Goal: Task Accomplishment & Management: Manage account settings

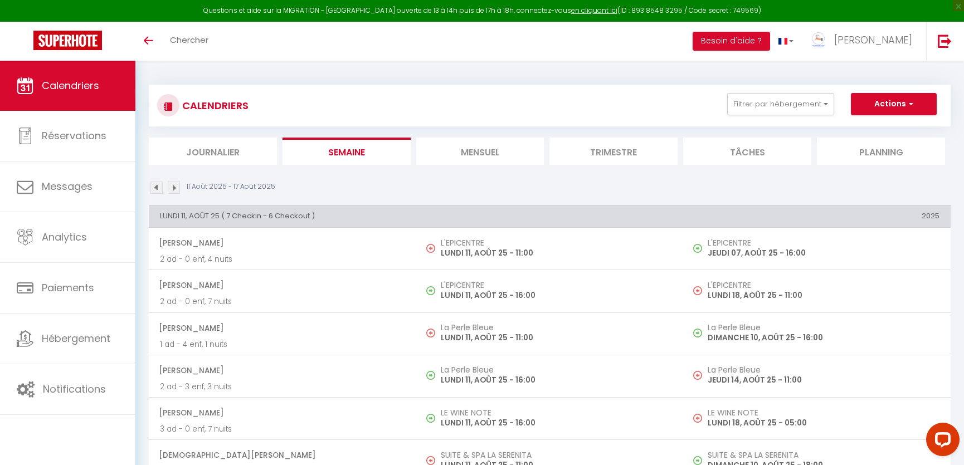
click at [454, 147] on li "Mensuel" at bounding box center [480, 151] width 128 height 27
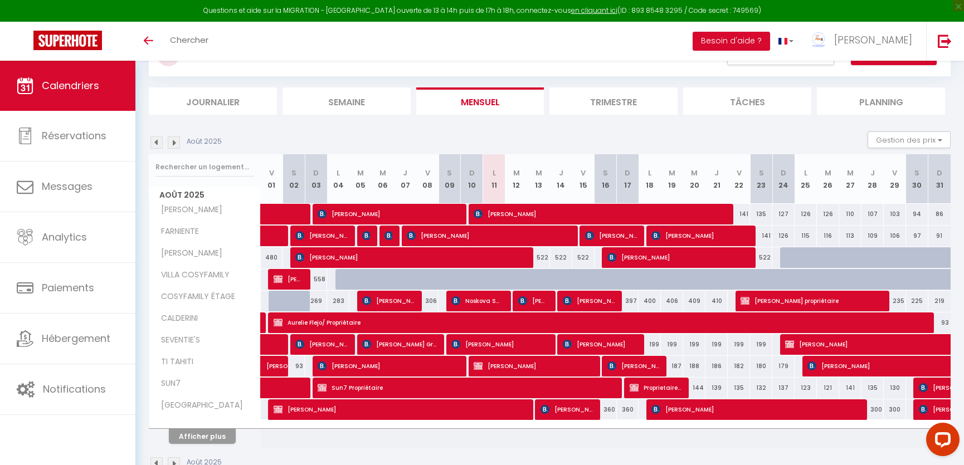
scroll to position [78, 0]
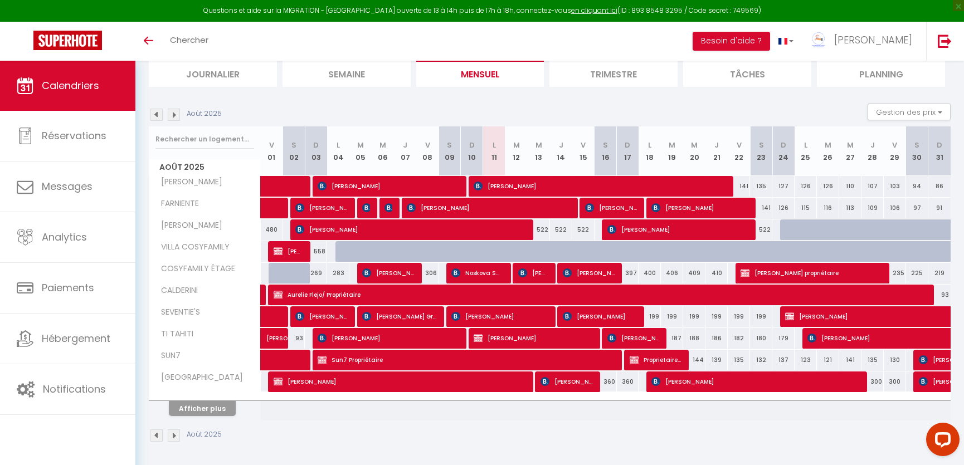
click at [202, 400] on div "Afficher plus" at bounding box center [202, 408] width 117 height 16
click at [202, 407] on button "Afficher plus" at bounding box center [202, 408] width 67 height 15
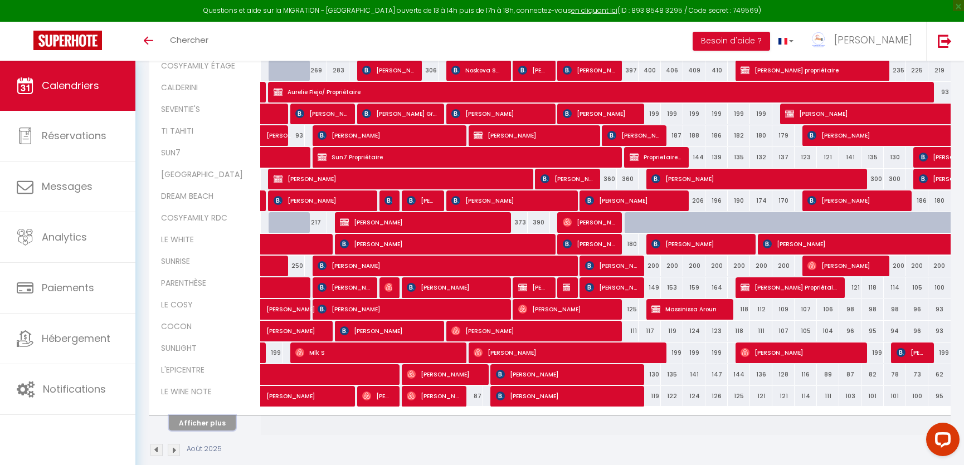
scroll to position [295, 0]
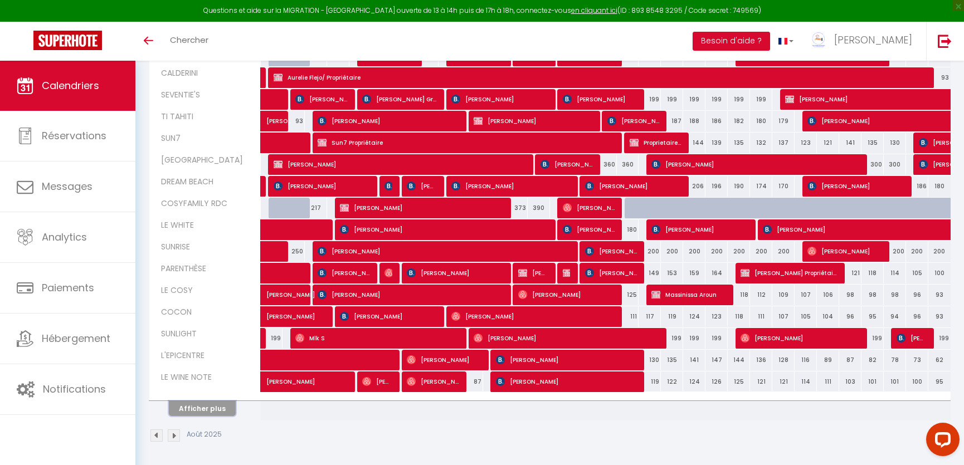
click at [218, 410] on button "Afficher plus" at bounding box center [202, 408] width 67 height 15
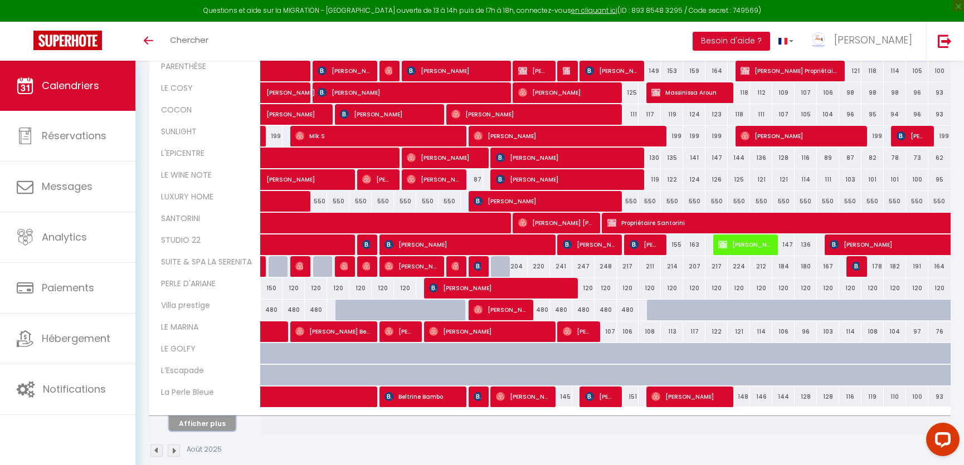
scroll to position [512, 0]
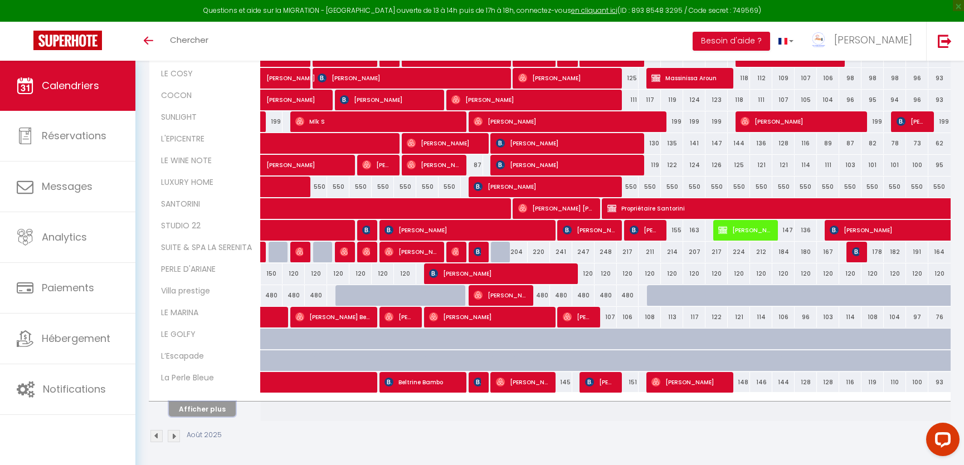
click at [215, 411] on button "Afficher plus" at bounding box center [202, 409] width 67 height 15
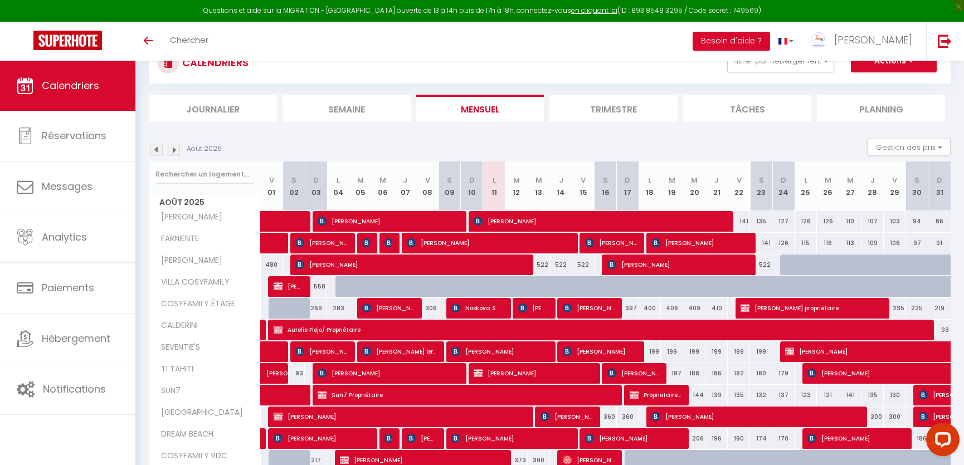
scroll to position [0, 0]
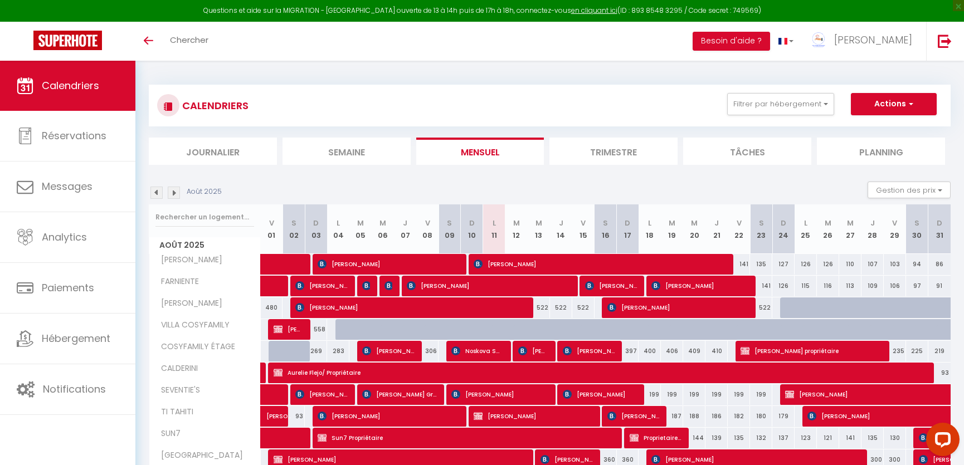
click at [378, 147] on li "Semaine" at bounding box center [346, 151] width 128 height 27
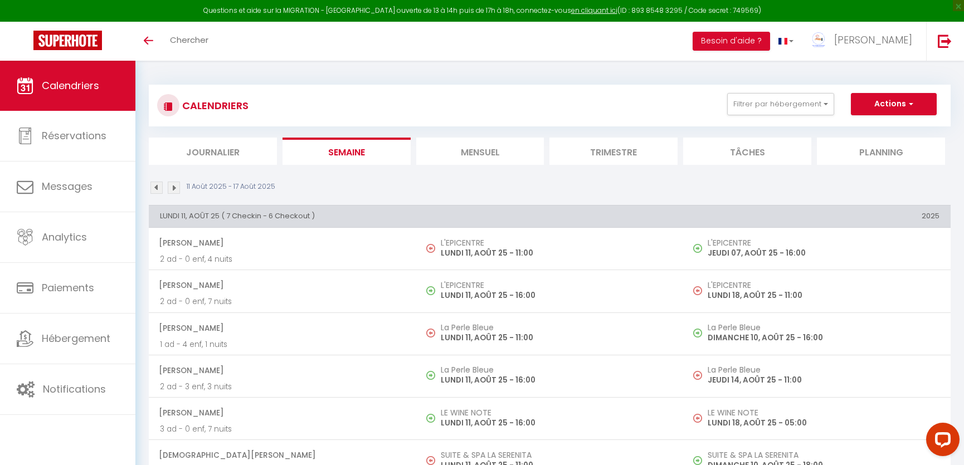
drag, startPoint x: 378, startPoint y: 147, endPoint x: 402, endPoint y: 104, distance: 49.1
click at [402, 104] on div "CALENDRIERS Filtrer par hébergement CHECK-IN AUTO TI TAHITI SUN7 SUNNY BEACH LE…" at bounding box center [549, 105] width 785 height 25
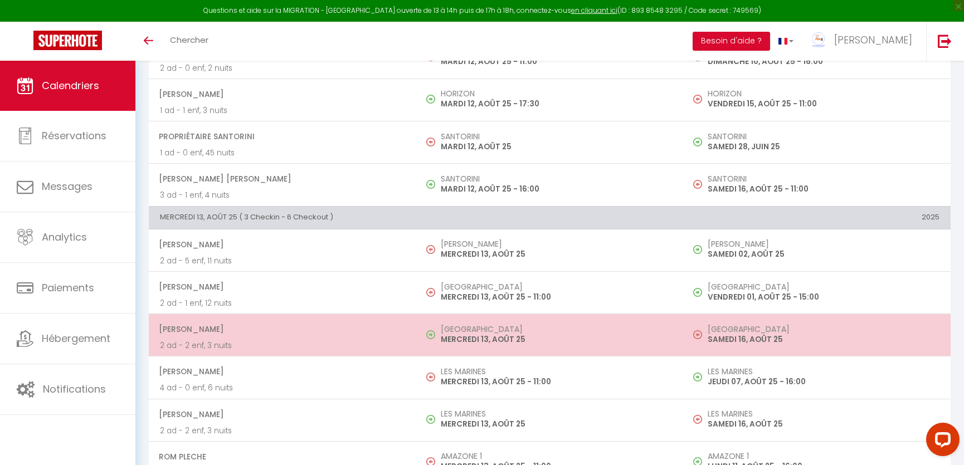
scroll to position [1114, 0]
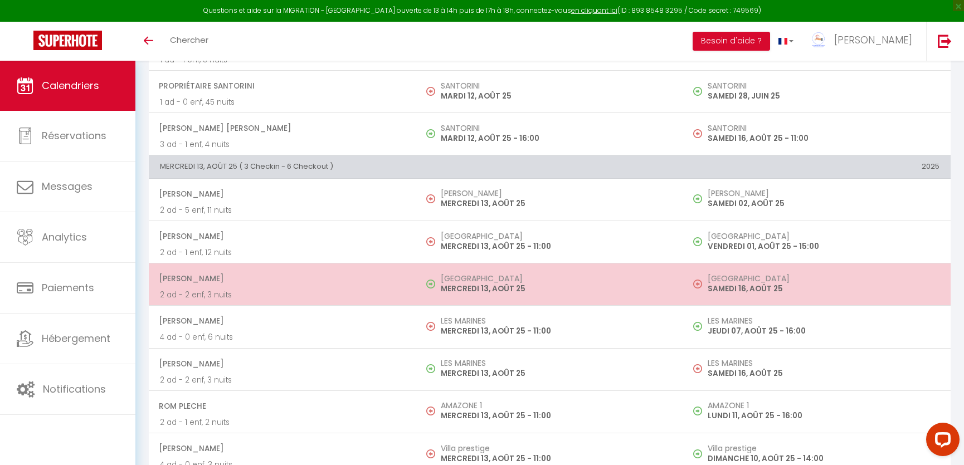
click at [468, 276] on h5 "[GEOGRAPHIC_DATA]" at bounding box center [557, 278] width 232 height 9
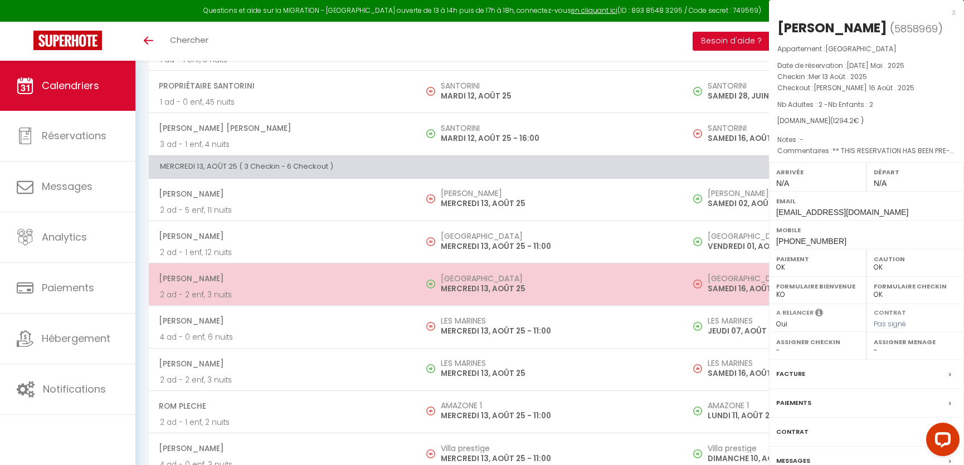
select select "KO"
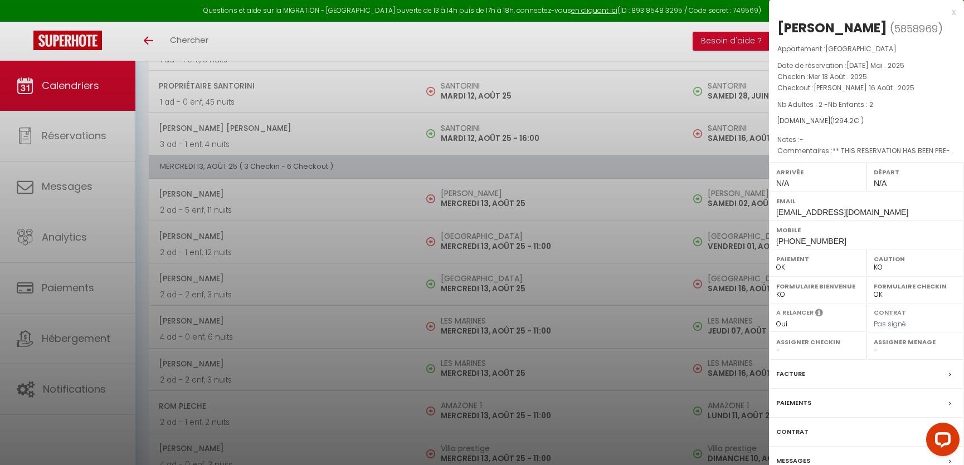
click at [466, 292] on div at bounding box center [482, 232] width 964 height 465
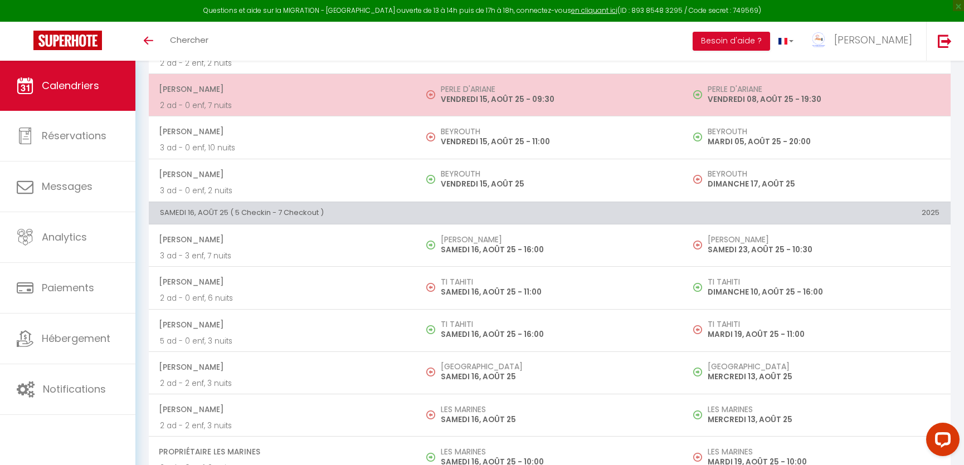
scroll to position [2886, 0]
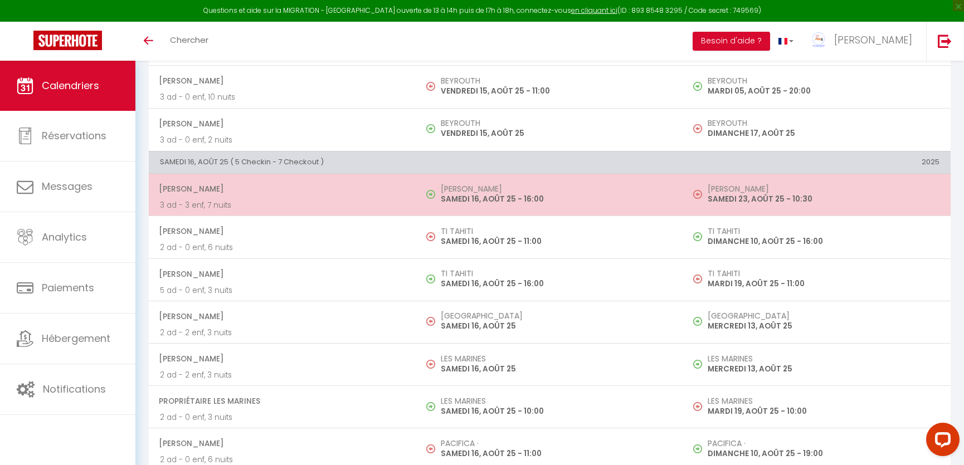
click at [454, 201] on td "[GEOGRAPHIC_DATA][PERSON_NAME] 16, AOÛT 25 - 16:00" at bounding box center [549, 195] width 267 height 42
select select "1"
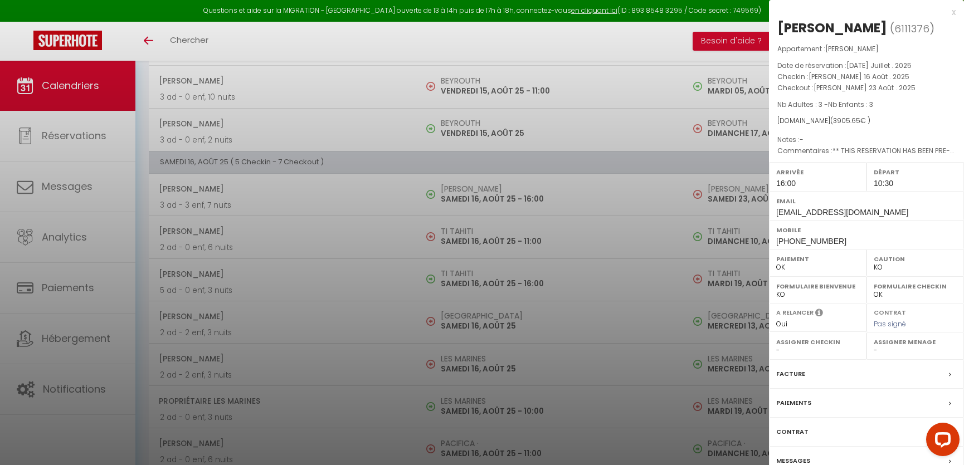
click at [953, 11] on div "x" at bounding box center [862, 12] width 187 height 13
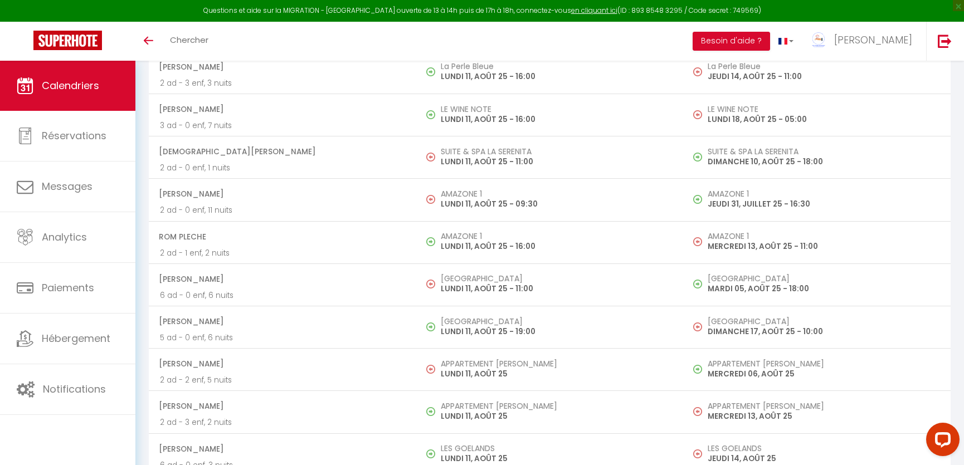
scroll to position [354, 0]
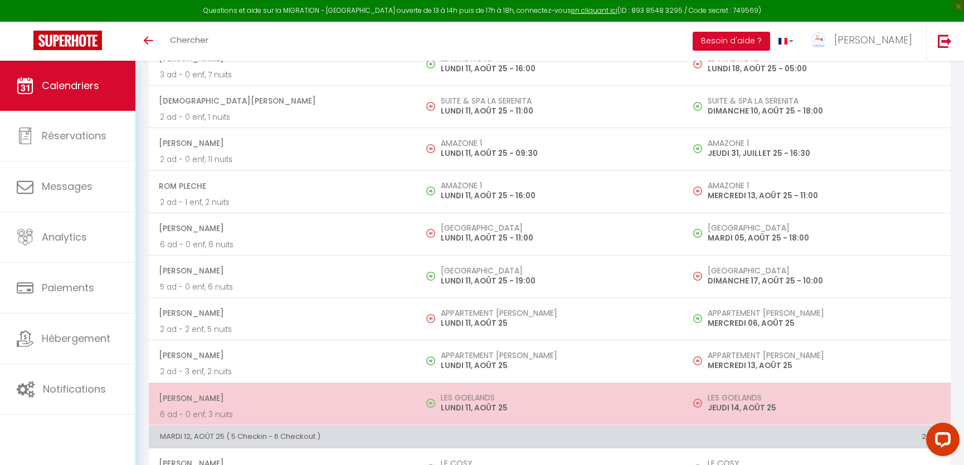
click at [446, 402] on p "LUNDI 11, AOÛT 25" at bounding box center [557, 408] width 232 height 12
select select "OK"
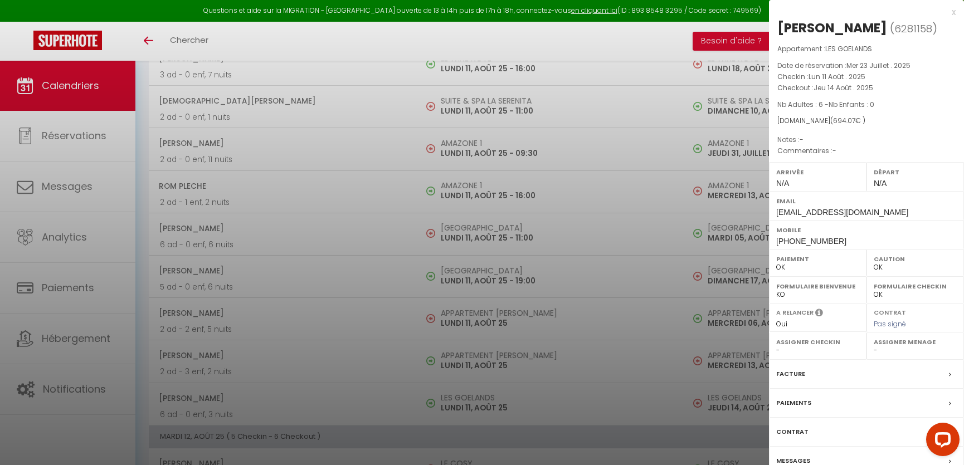
click at [452, 360] on div at bounding box center [482, 232] width 964 height 465
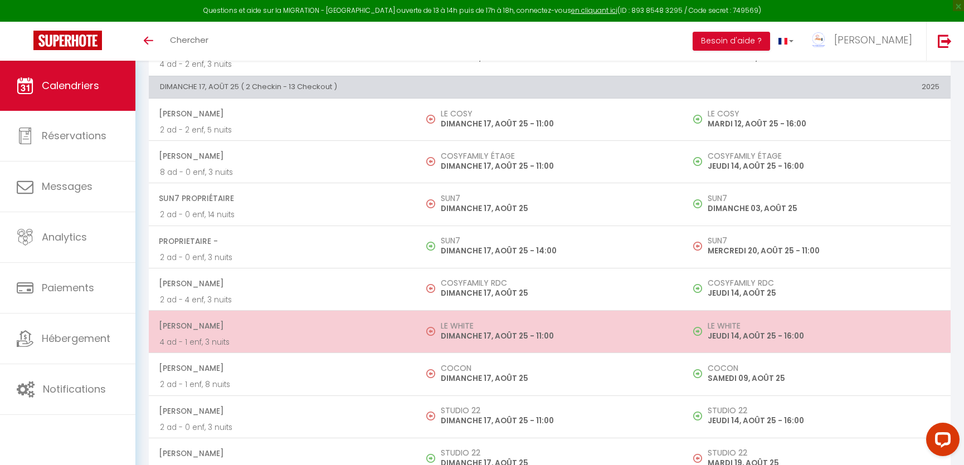
scroll to position [3544, 0]
